Goal: Find contact information: Obtain details needed to contact an individual or organization

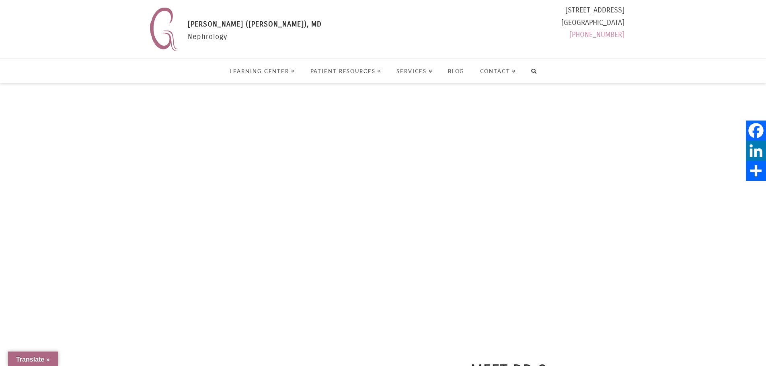
select select "Language Translate Widget"
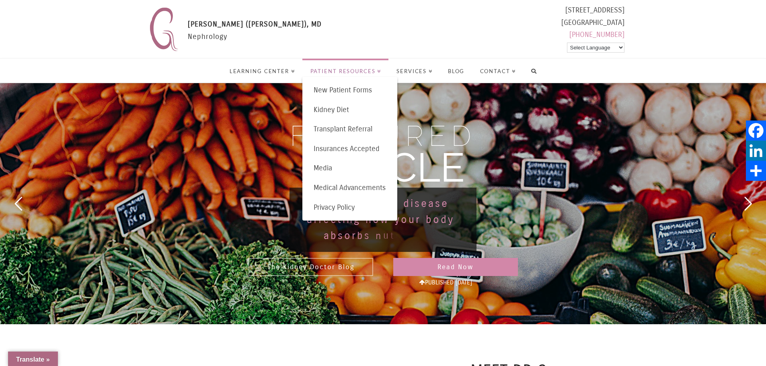
click at [324, 69] on span "Patient Resources" at bounding box center [345, 71] width 71 height 5
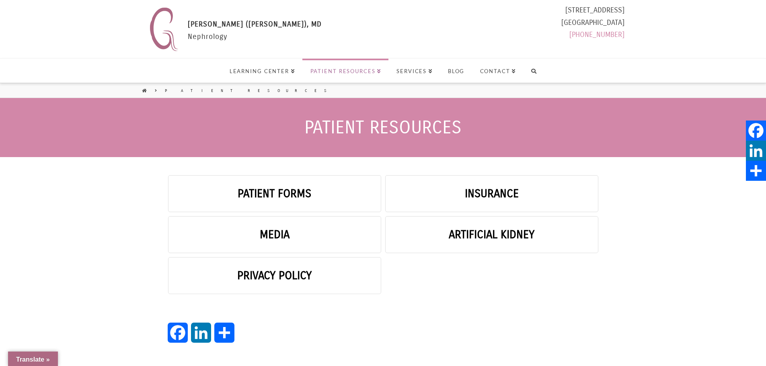
select select "Language Translate Widget"
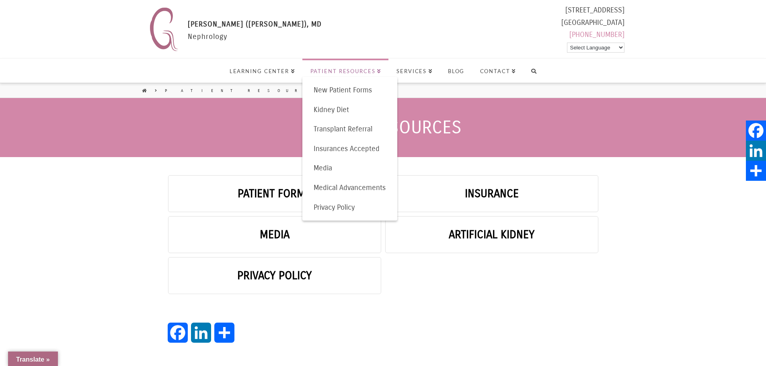
click at [677, 105] on header "Patient Resources" at bounding box center [383, 127] width 766 height 59
click at [382, 33] on div "Gaytri Manek (Formerly Gandotra), MD GAYTRI GANDOTRA (MANEK), MD Nephrology 111…" at bounding box center [385, 29] width 478 height 50
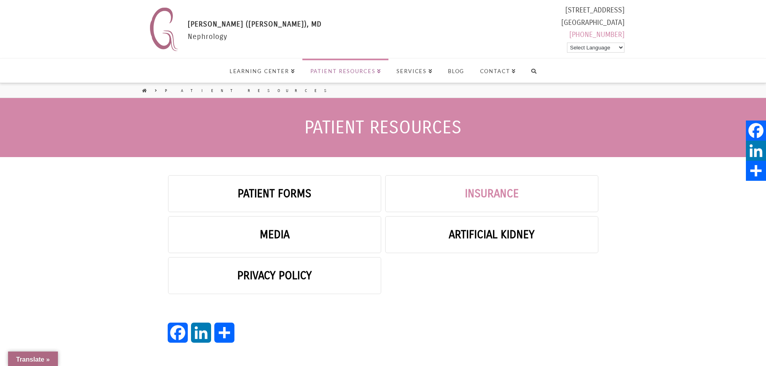
click at [459, 210] on link "Insurance" at bounding box center [491, 193] width 213 height 37
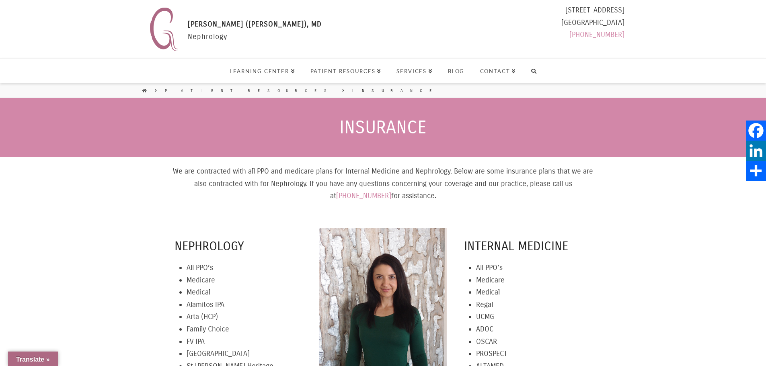
select select "Language Translate Widget"
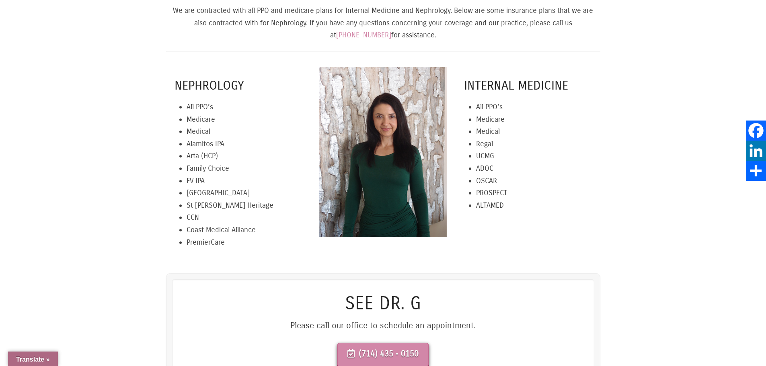
scroll to position [40, 0]
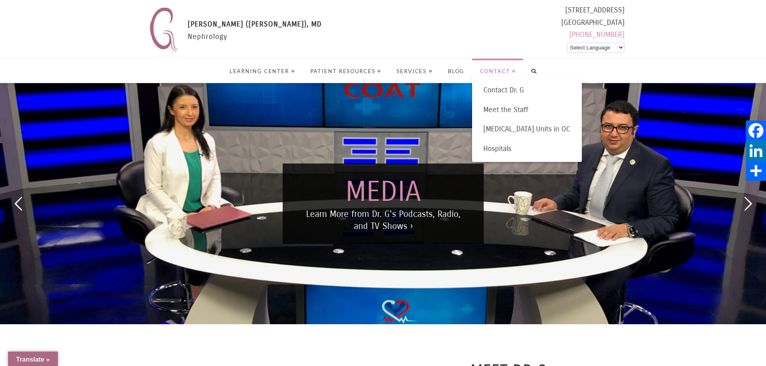
click at [493, 74] on link "Contact" at bounding box center [497, 71] width 51 height 24
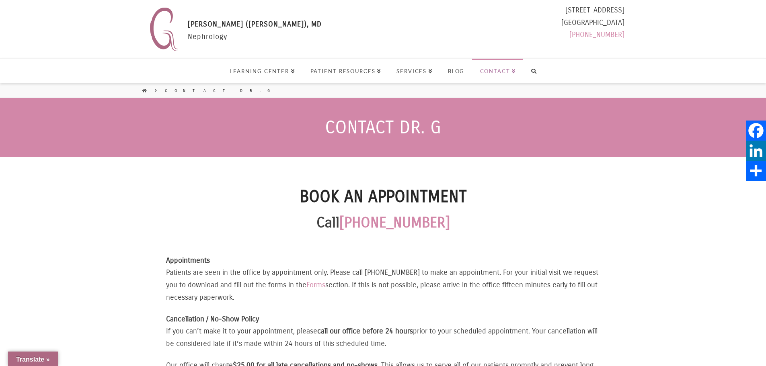
select select "Language Translate Widget"
click at [493, 74] on span "Contact" at bounding box center [498, 71] width 36 height 5
select select "Language Translate Widget"
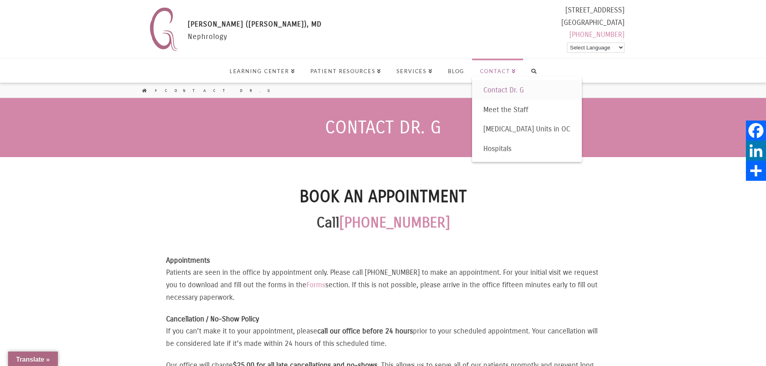
click at [501, 90] on span "Contact Dr. G" at bounding box center [503, 90] width 41 height 9
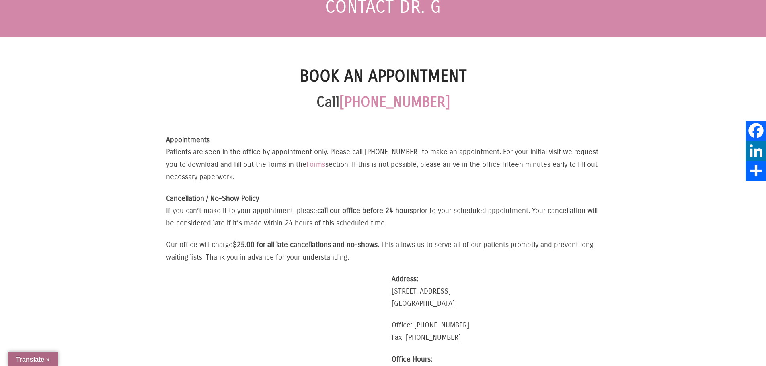
select select "Language Translate Widget"
